Goal: Transaction & Acquisition: Download file/media

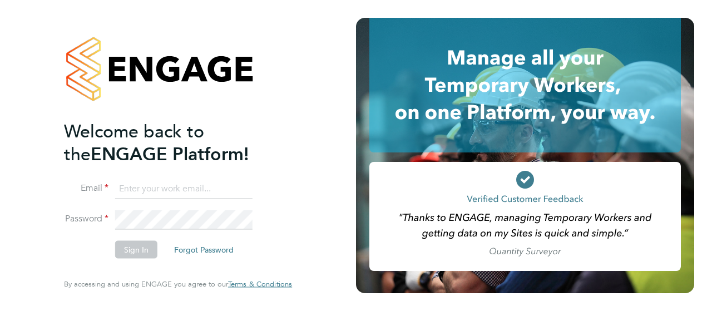
type input "d.murphy@oandb.co.uk"
click at [134, 252] on button "Sign In" at bounding box center [136, 250] width 42 height 18
click at [134, 252] on div "Sorry, we are having problems connecting to our services." at bounding box center [178, 155] width 356 height 311
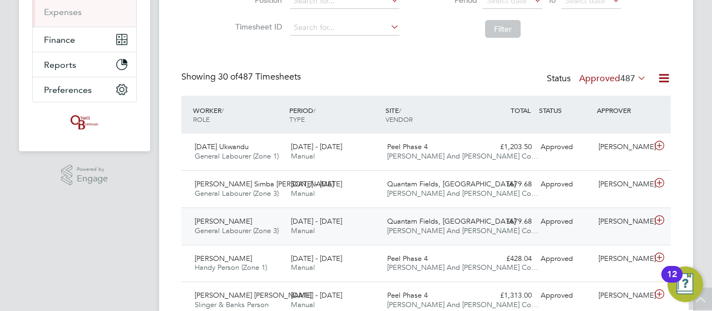
click at [659, 221] on icon at bounding box center [660, 220] width 14 height 9
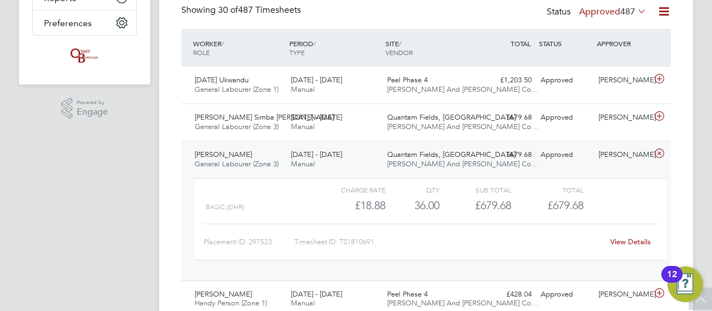
click at [635, 244] on link "View Details" at bounding box center [630, 241] width 41 height 9
click at [661, 116] on icon at bounding box center [660, 116] width 14 height 9
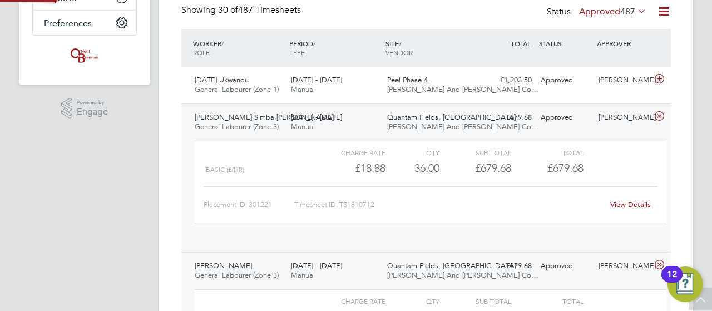
scroll to position [19, 109]
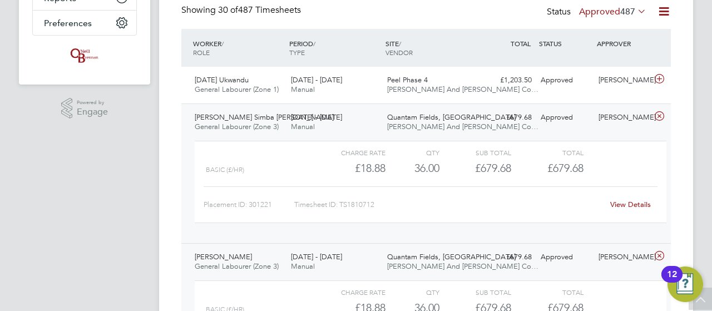
click at [638, 203] on link "View Details" at bounding box center [630, 204] width 41 height 9
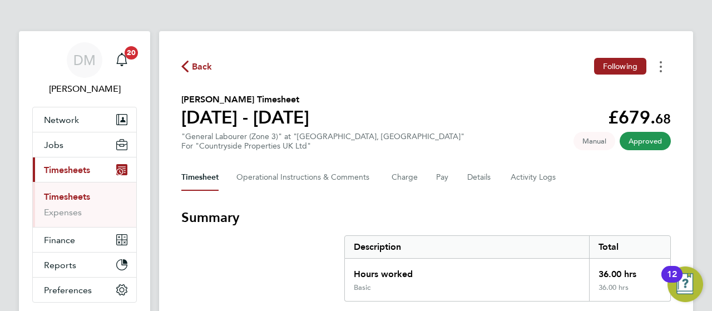
click at [659, 68] on button "Timesheets Menu" at bounding box center [661, 66] width 20 height 17
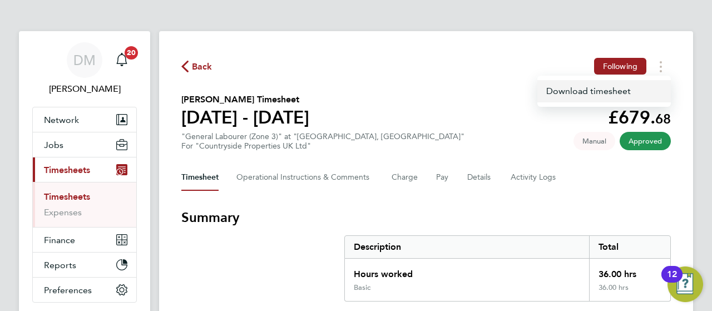
click at [621, 91] on link "Download timesheet" at bounding box center [605, 91] width 134 height 22
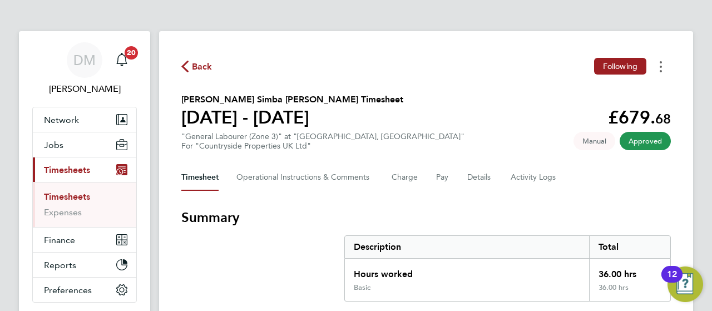
click at [662, 67] on button "Timesheets Menu" at bounding box center [661, 66] width 20 height 17
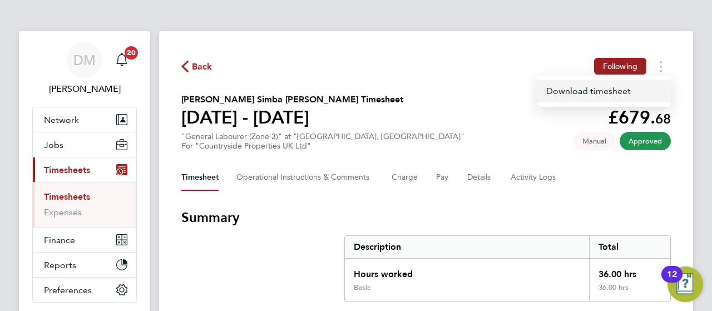
click at [619, 94] on link "Download timesheet" at bounding box center [605, 91] width 134 height 22
